Goal: Information Seeking & Learning: Check status

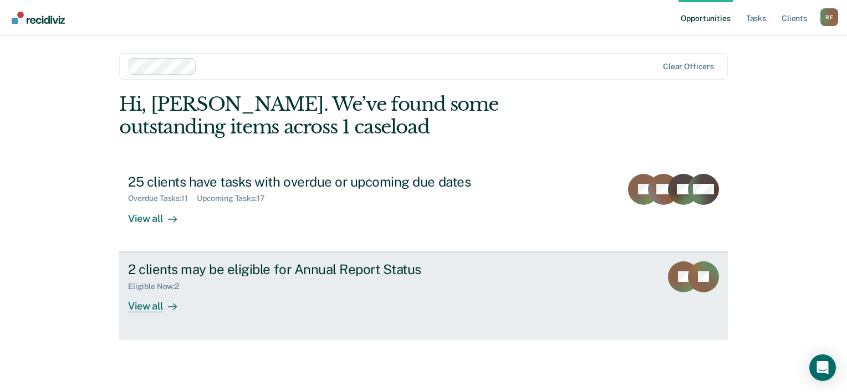
click at [478, 275] on div "2 clients may be eligible for Annual Report Status" at bounding box center [322, 270] width 389 height 16
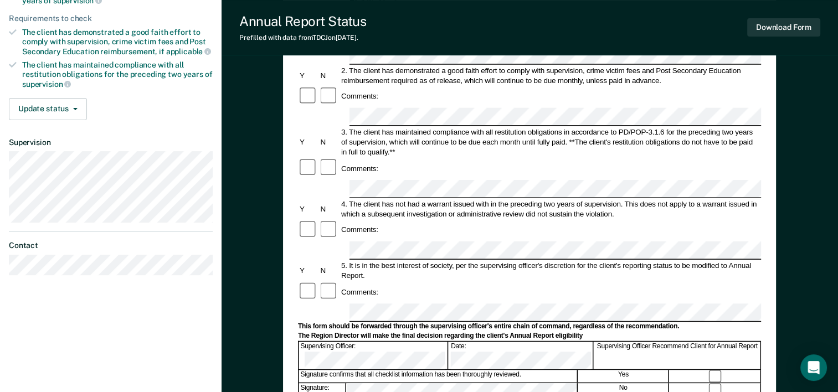
scroll to position [222, 0]
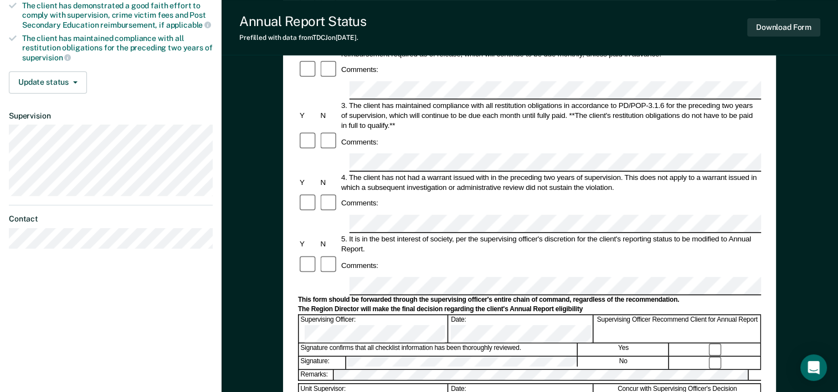
click at [799, 152] on div "Annual Reporting Checklist, Recommendation, and Determination Form Clients who …" at bounding box center [530, 223] width 617 height 753
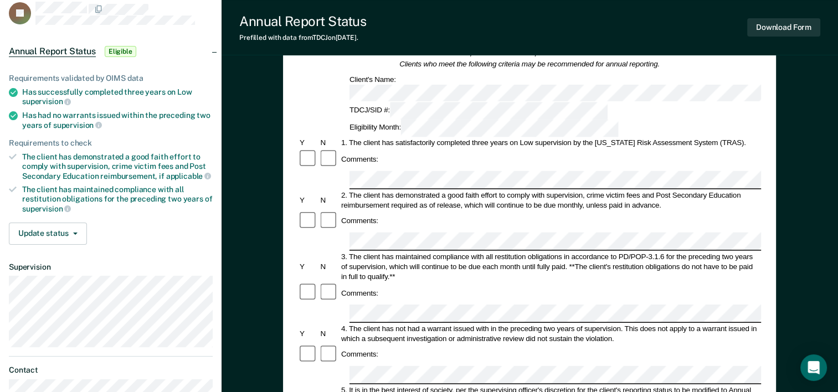
scroll to position [0, 0]
